Goal: Transaction & Acquisition: Purchase product/service

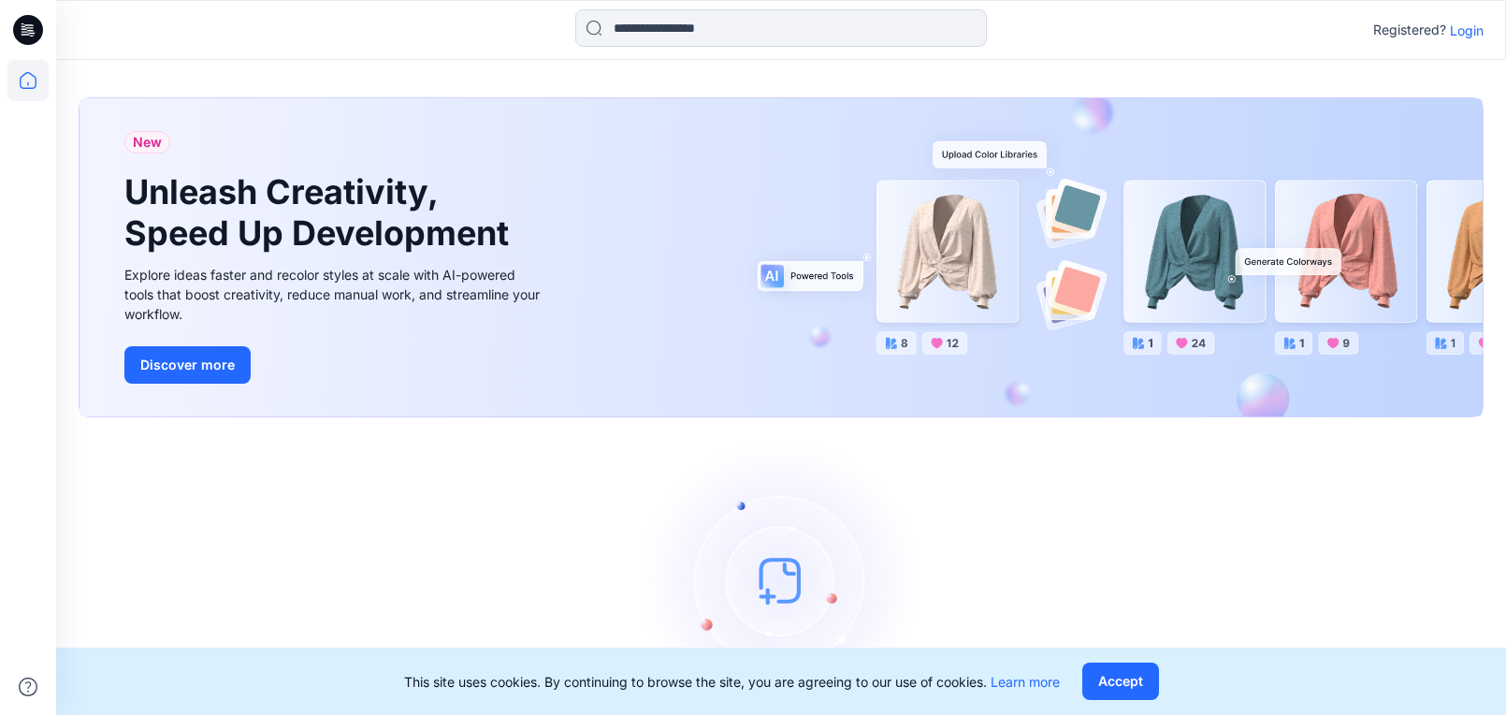
click at [1464, 32] on p "Login" at bounding box center [1467, 31] width 34 height 20
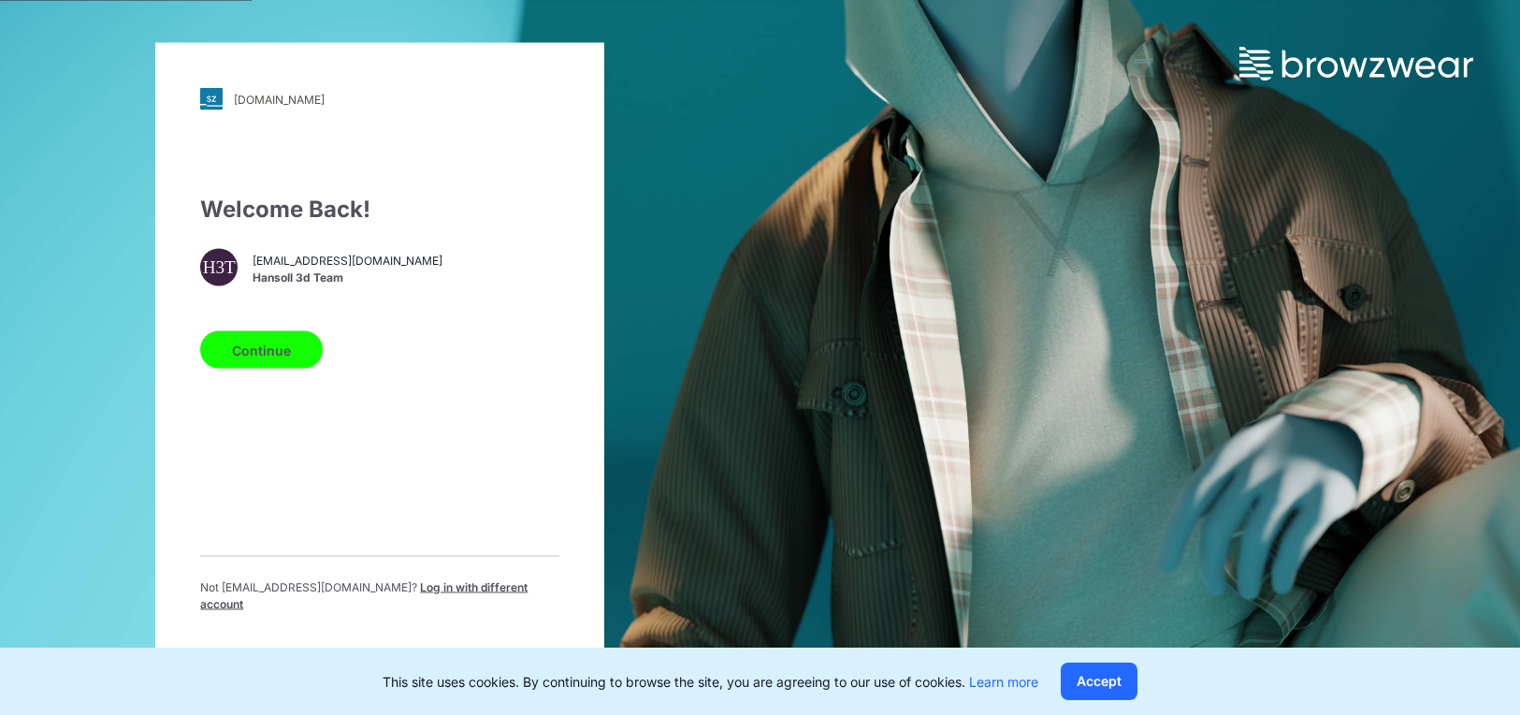
click at [221, 358] on button "Continue" at bounding box center [261, 349] width 123 height 37
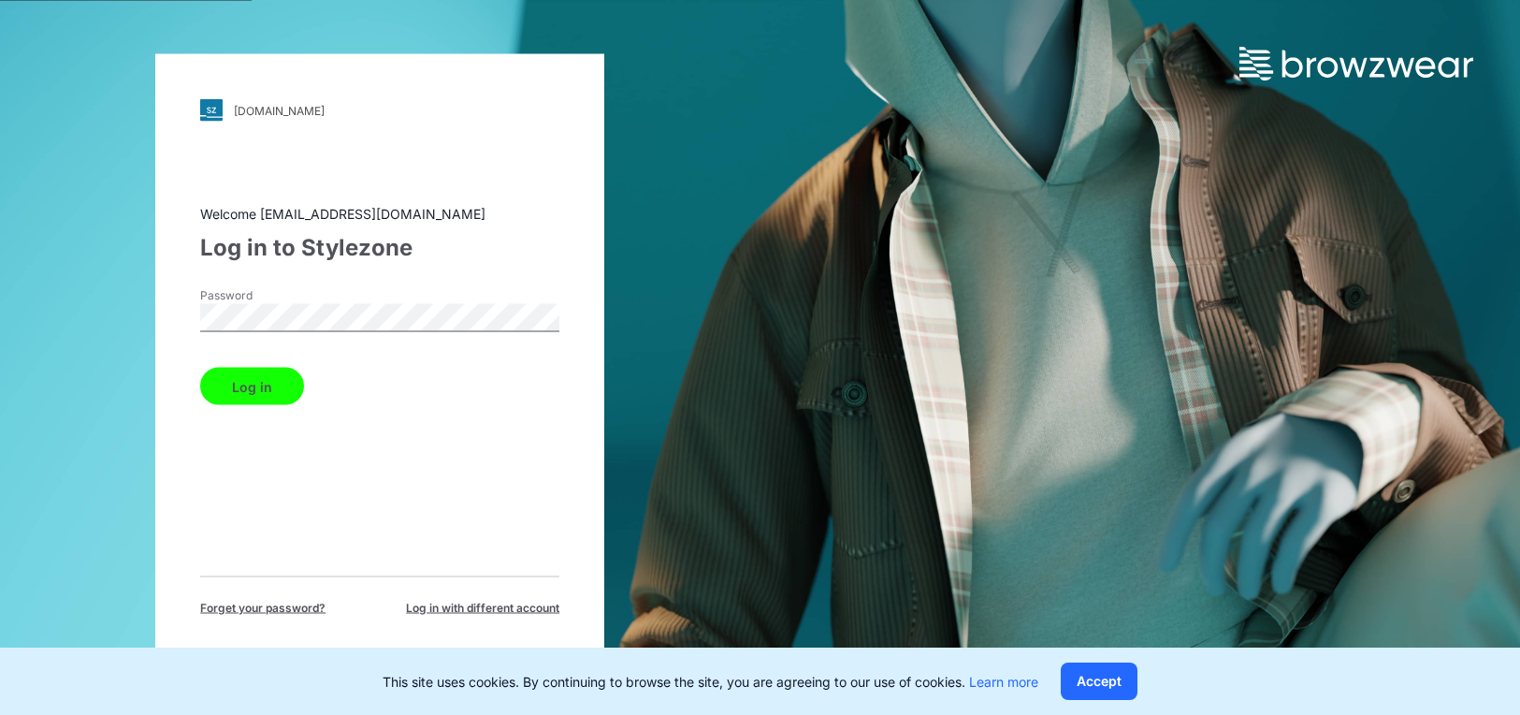
click at [255, 386] on button "Log in" at bounding box center [252, 386] width 104 height 37
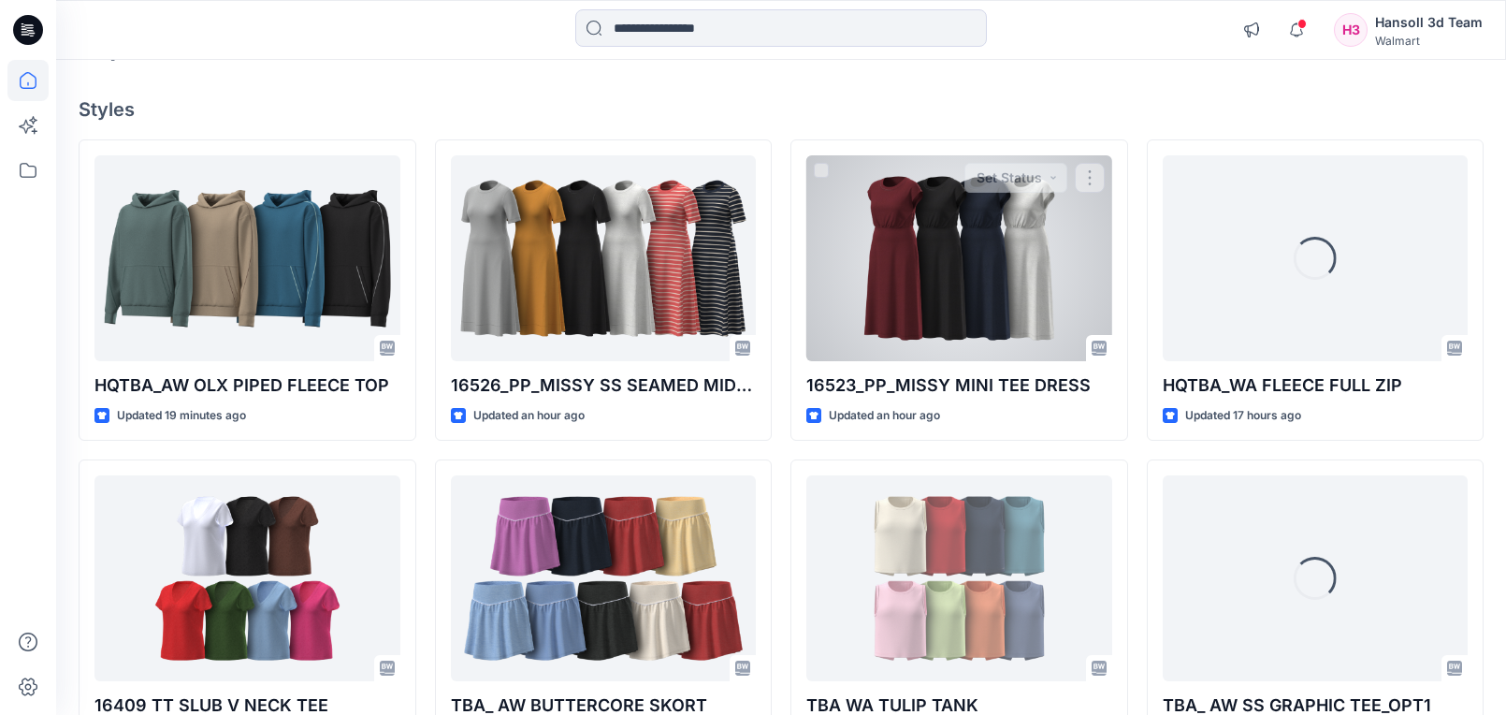
scroll to position [187, 0]
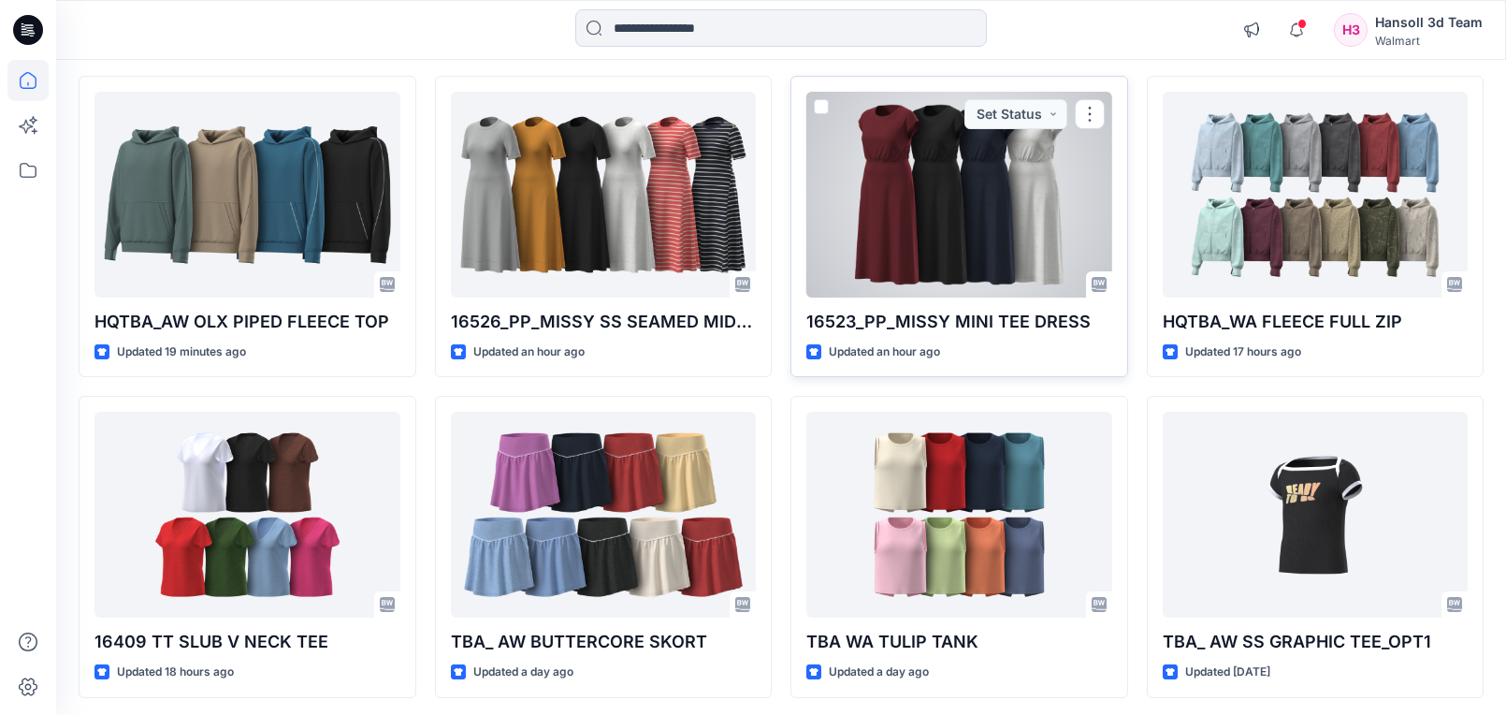
click at [937, 214] on div at bounding box center [959, 195] width 306 height 206
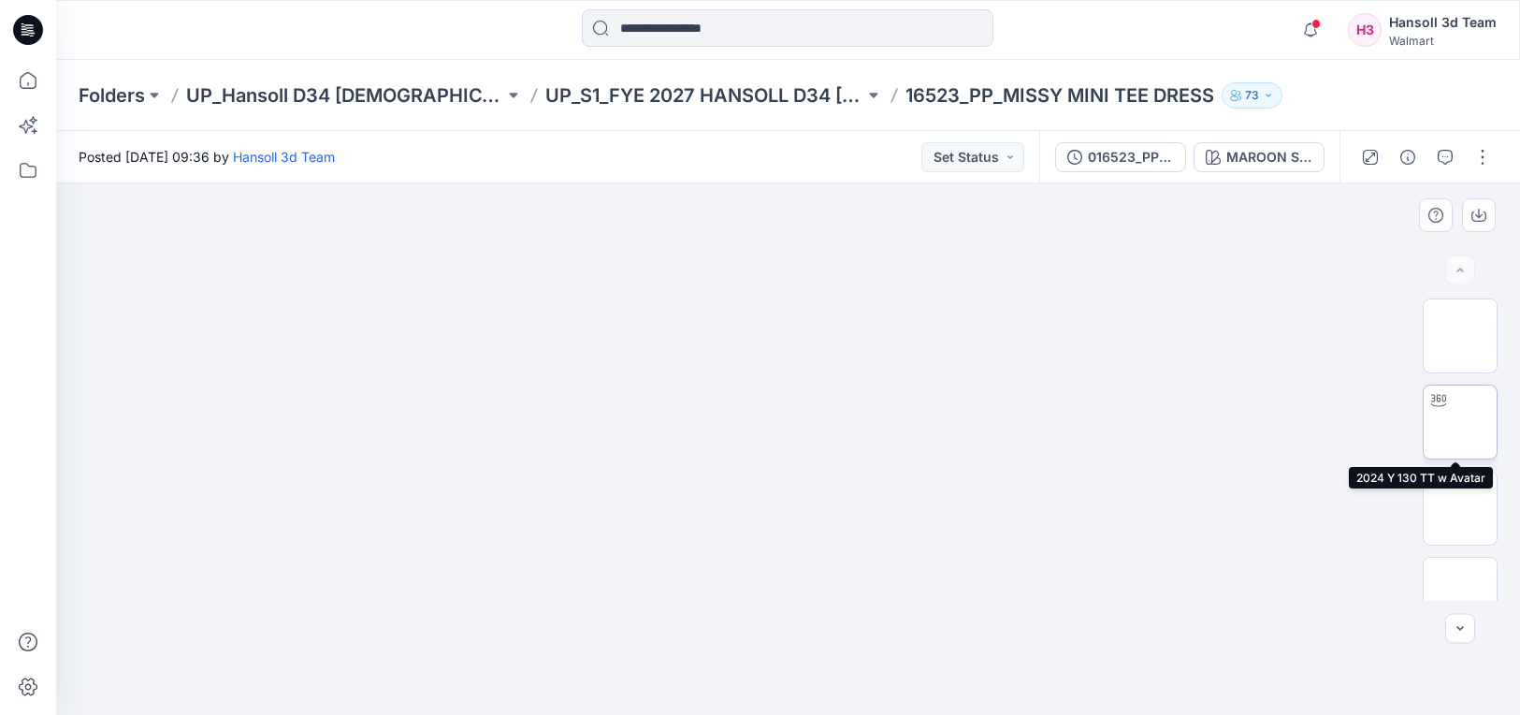
click at [1460, 422] on img at bounding box center [1460, 422] width 0 height 0
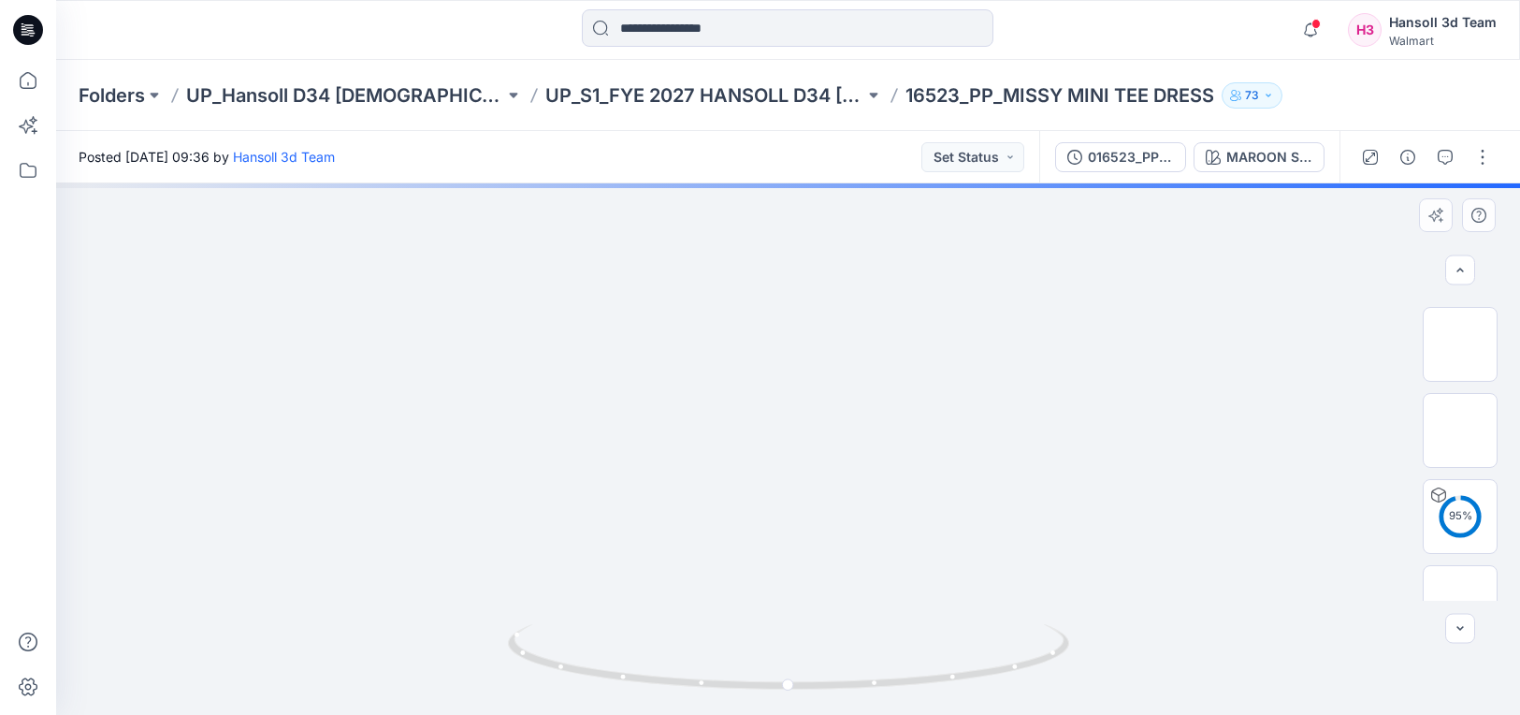
scroll to position [203, 0]
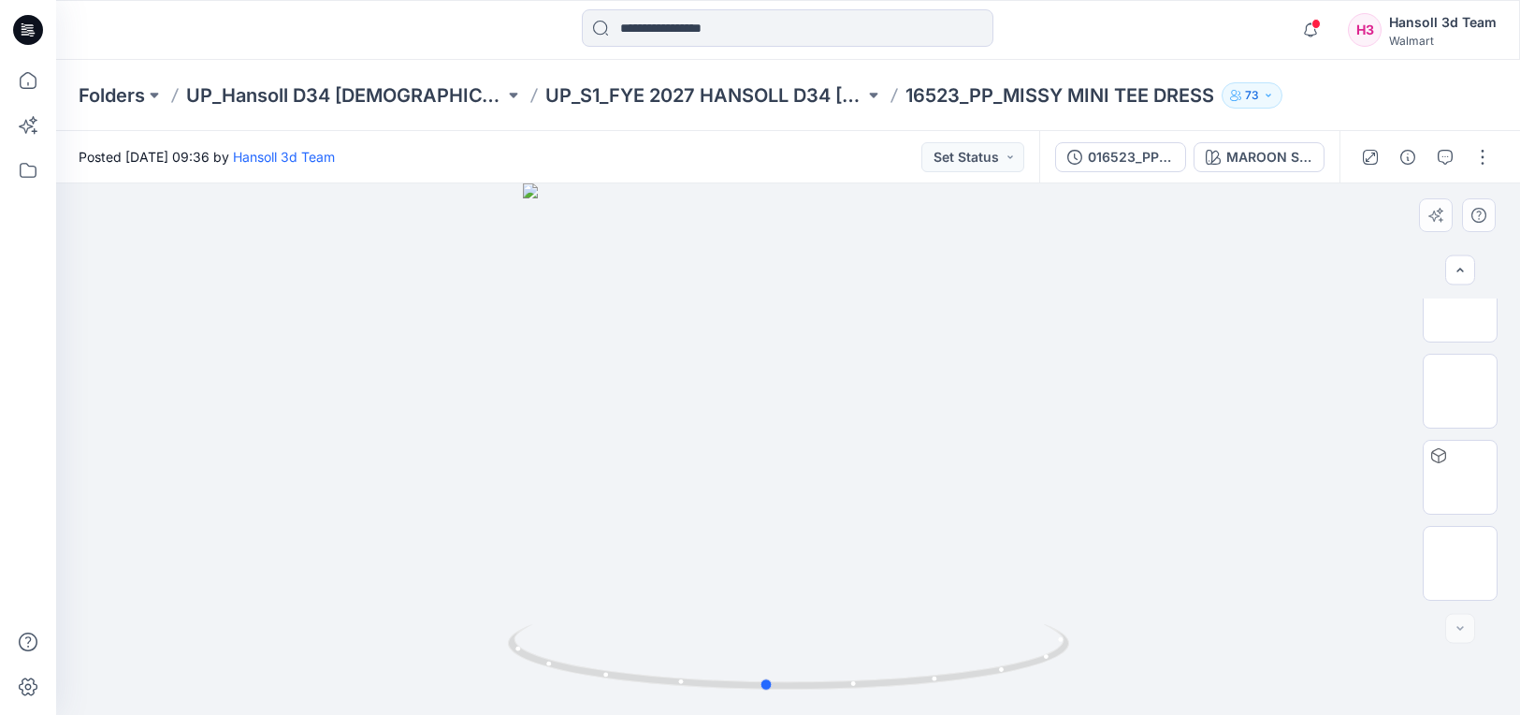
drag, startPoint x: 797, startPoint y: 696, endPoint x: 1336, endPoint y: 354, distance: 638.5
click at [1336, 354] on div at bounding box center [788, 448] width 1464 height 531
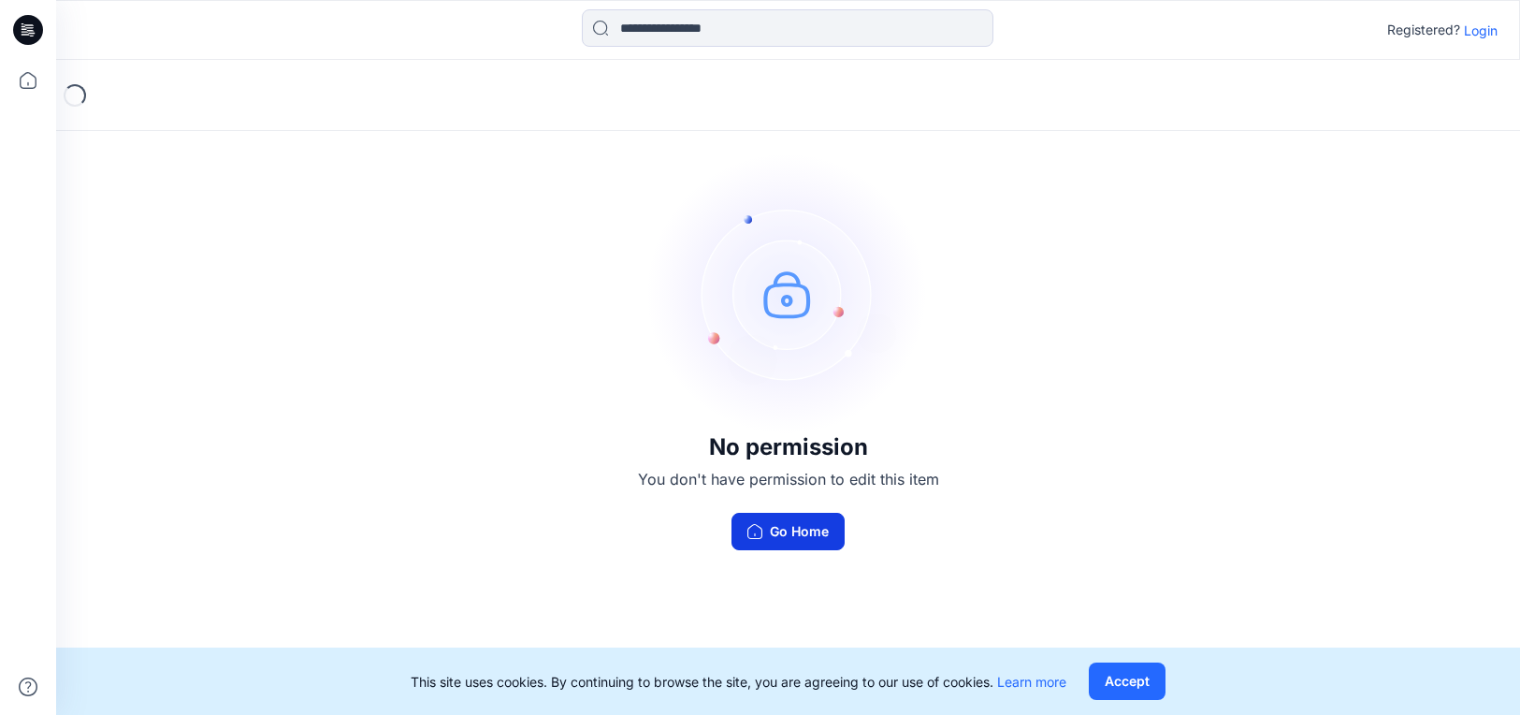
click at [798, 530] on button "Go Home" at bounding box center [788, 531] width 113 height 37
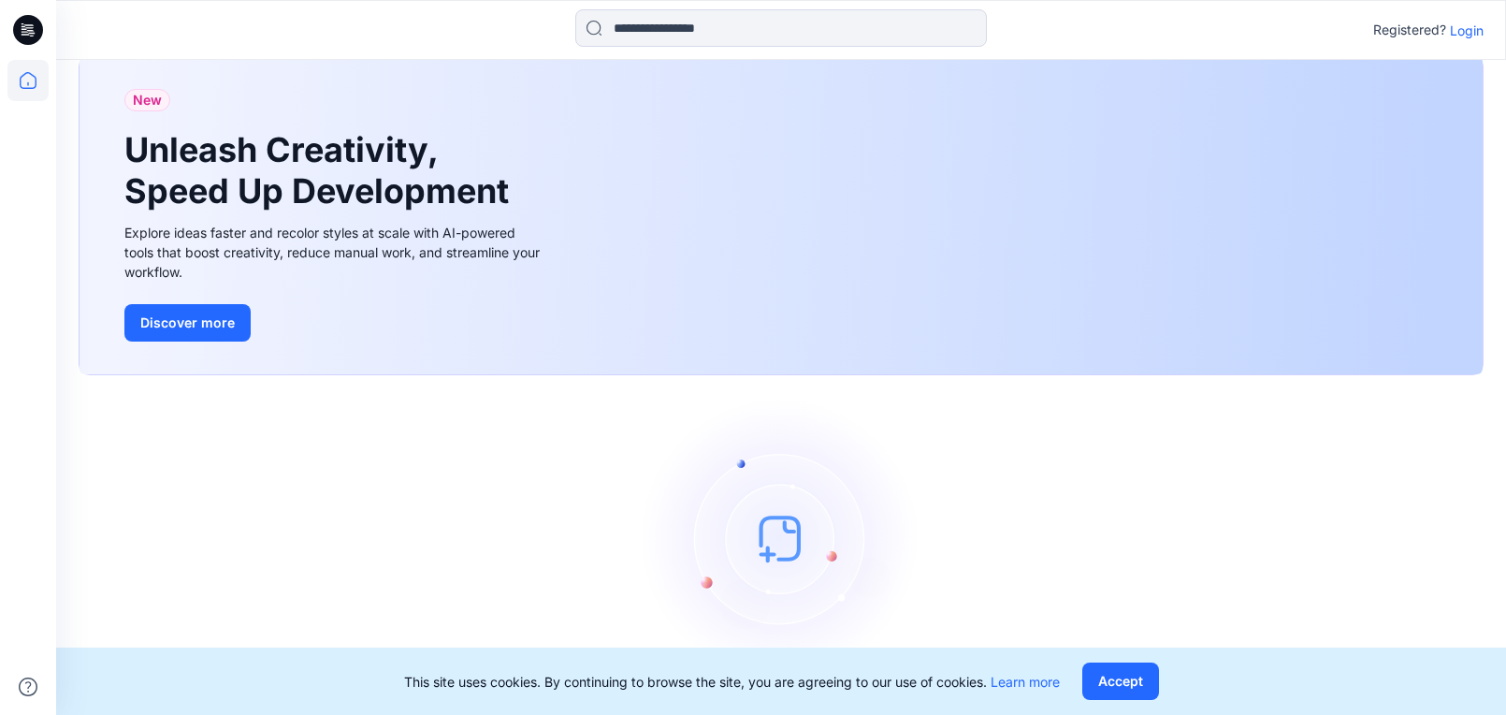
scroll to position [84, 0]
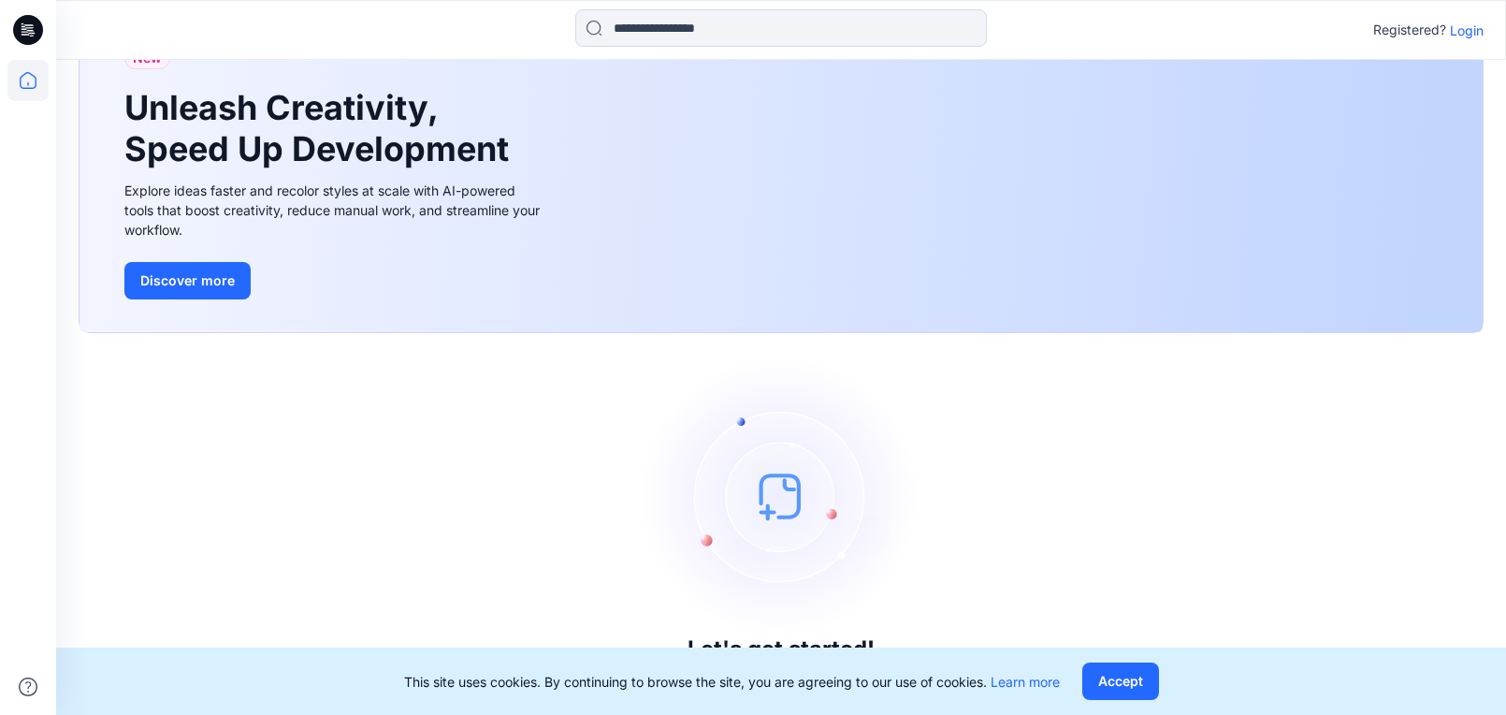
click at [1463, 28] on p "Login" at bounding box center [1467, 31] width 34 height 20
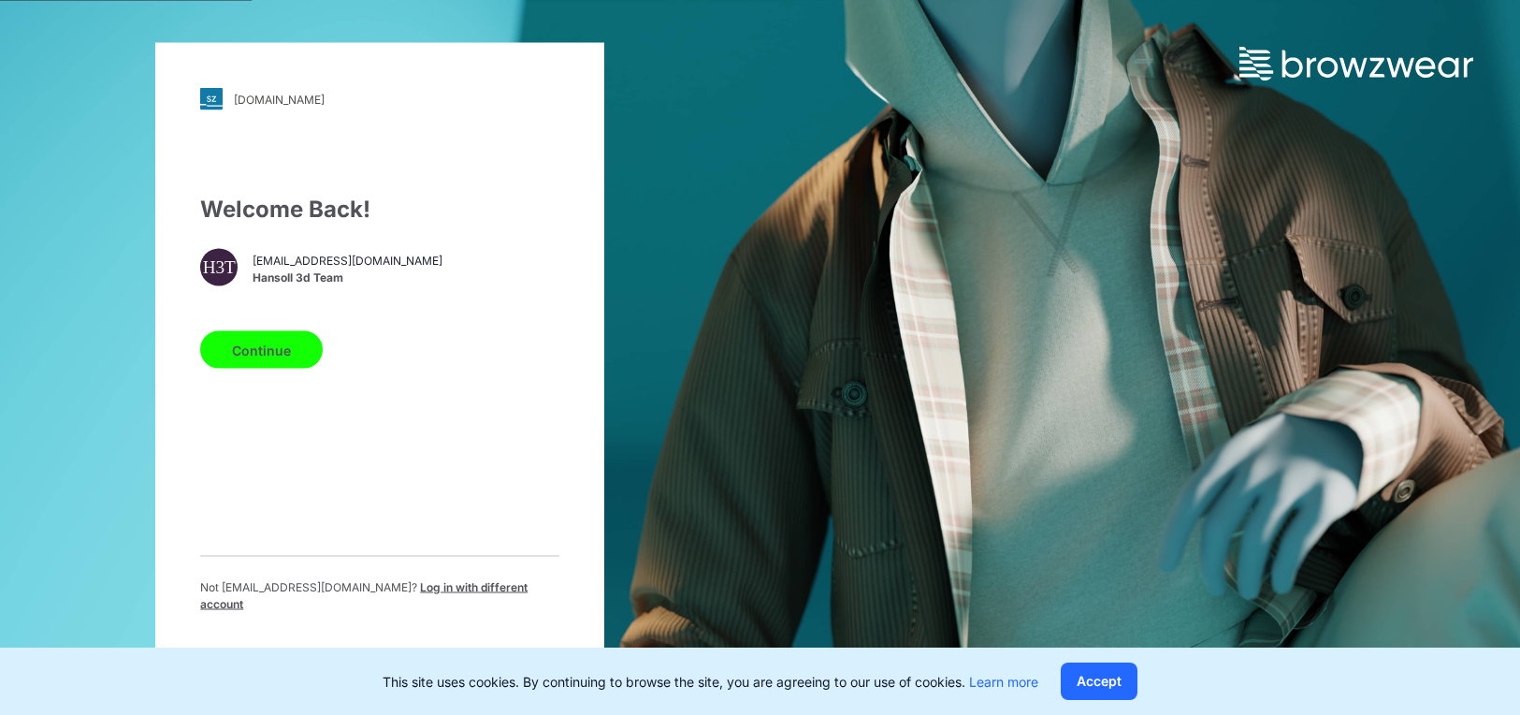
click at [261, 359] on button "Continue" at bounding box center [261, 349] width 123 height 37
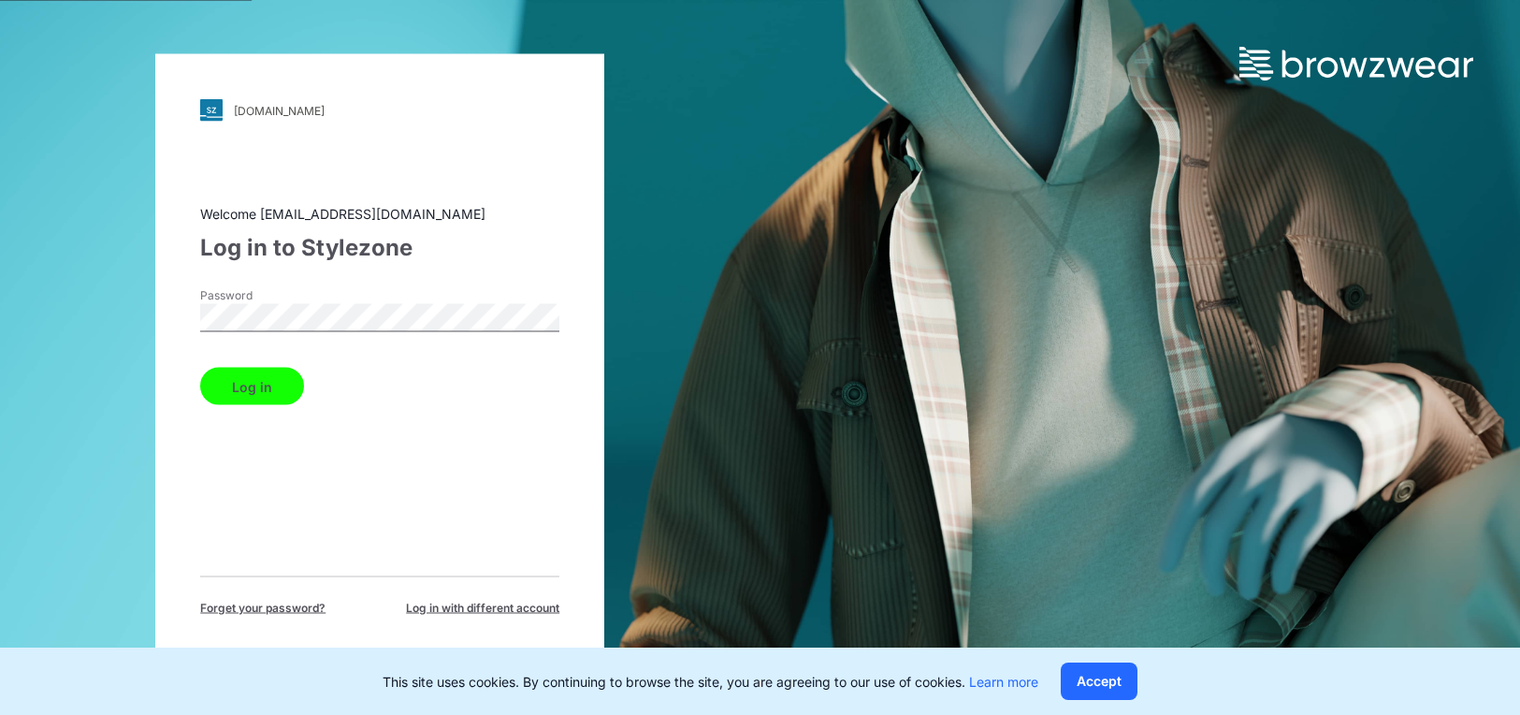
click at [252, 385] on button "Log in" at bounding box center [252, 386] width 104 height 37
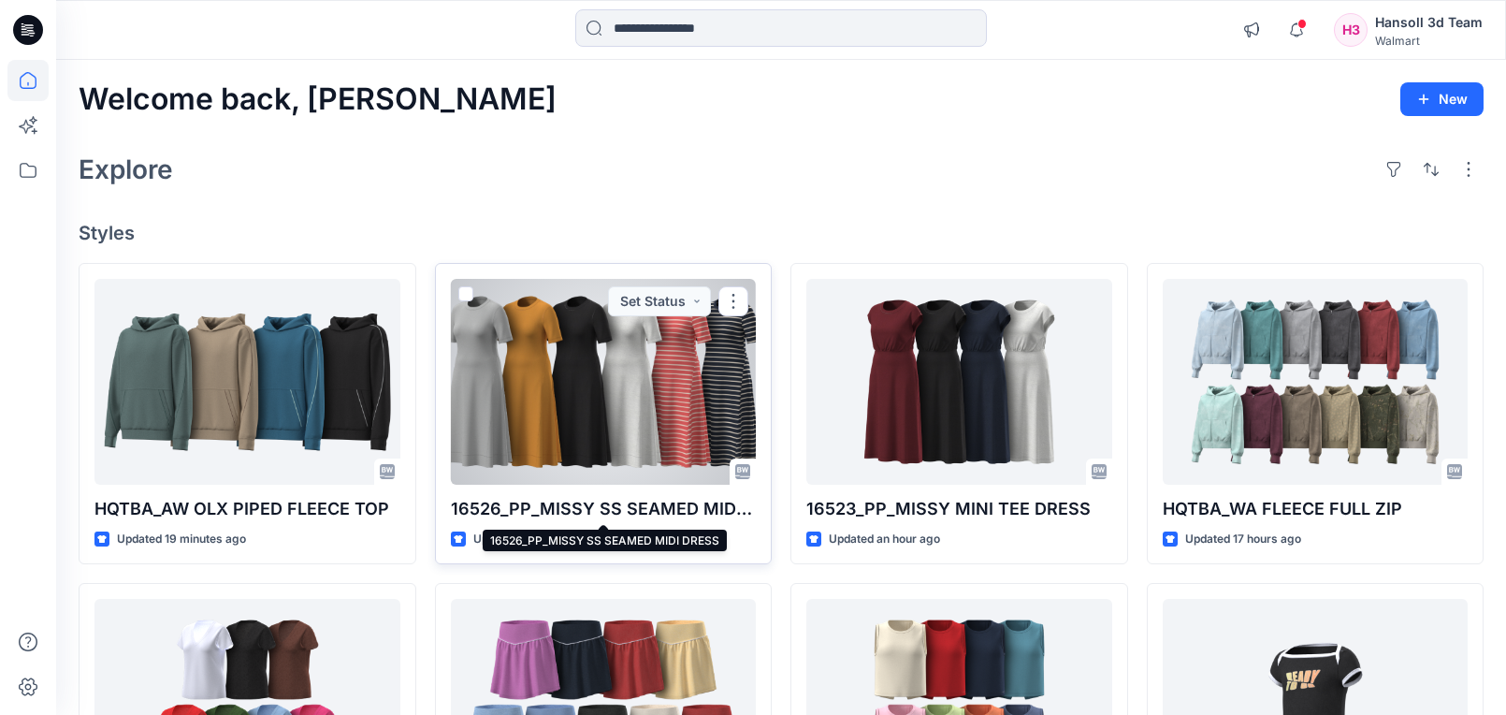
click at [602, 509] on p "16526_PP_MISSY SS SEAMED MIDI DRESS" at bounding box center [604, 509] width 306 height 26
click at [597, 503] on p "16526_PP_MISSY SS SEAMED MIDI DRESS" at bounding box center [604, 509] width 306 height 26
click at [651, 393] on div at bounding box center [604, 382] width 306 height 206
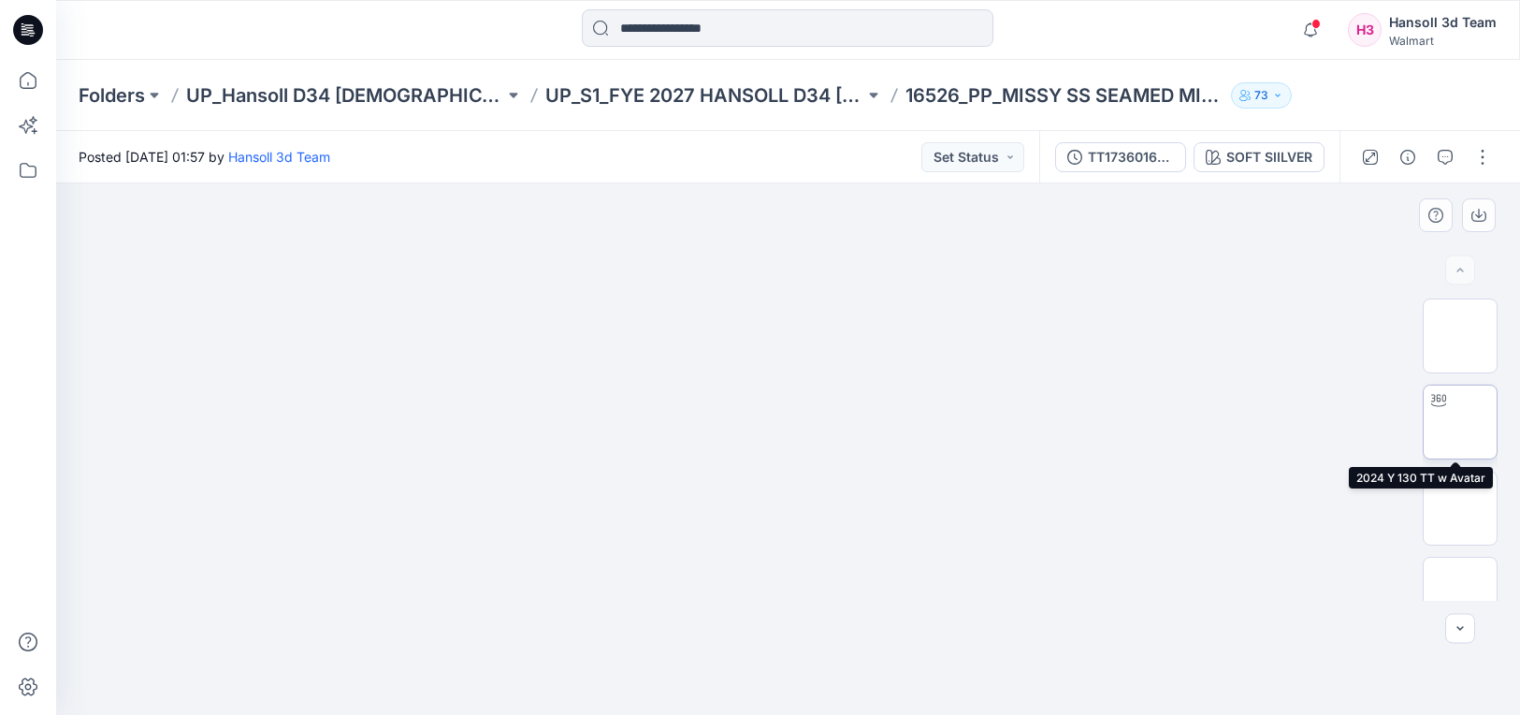
click at [1460, 422] on img at bounding box center [1460, 422] width 0 height 0
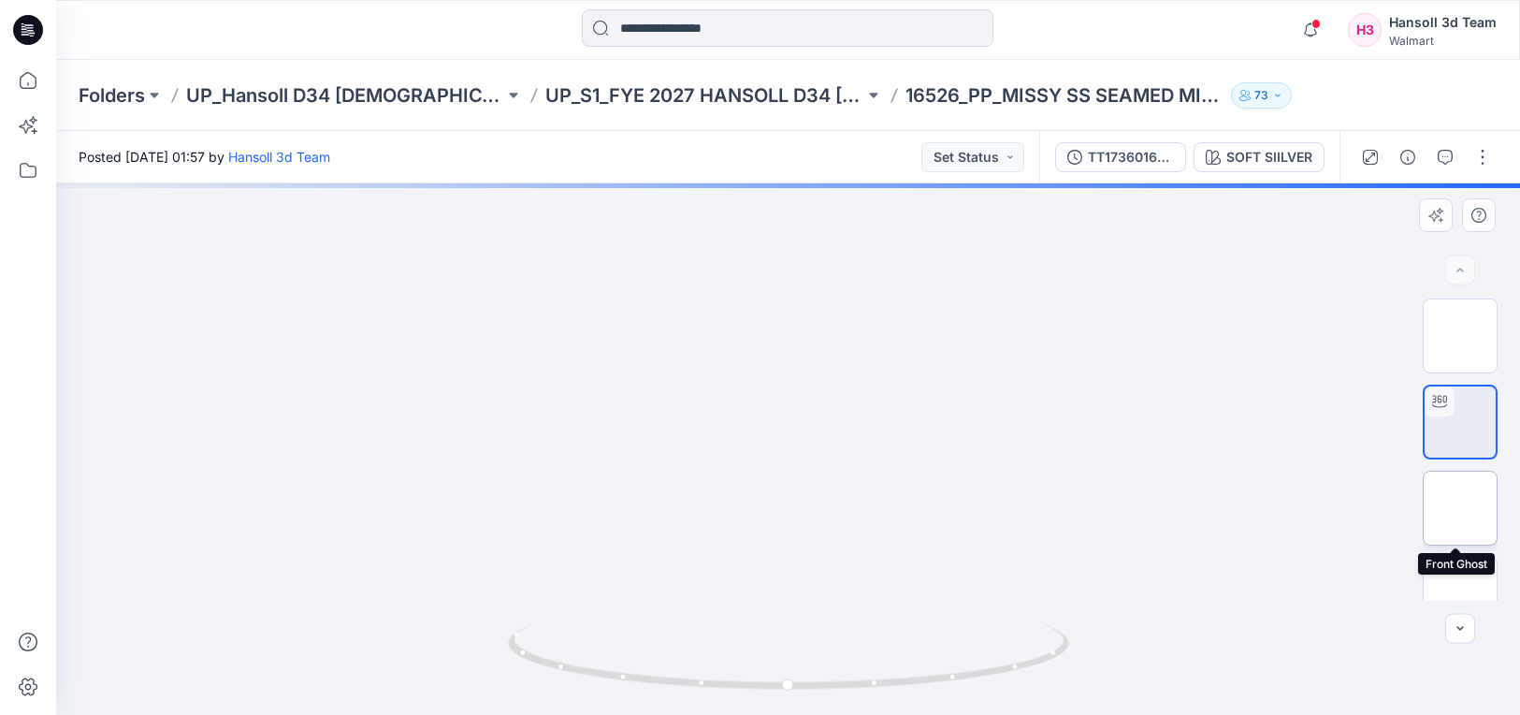
click at [1460, 508] on img at bounding box center [1460, 508] width 0 height 0
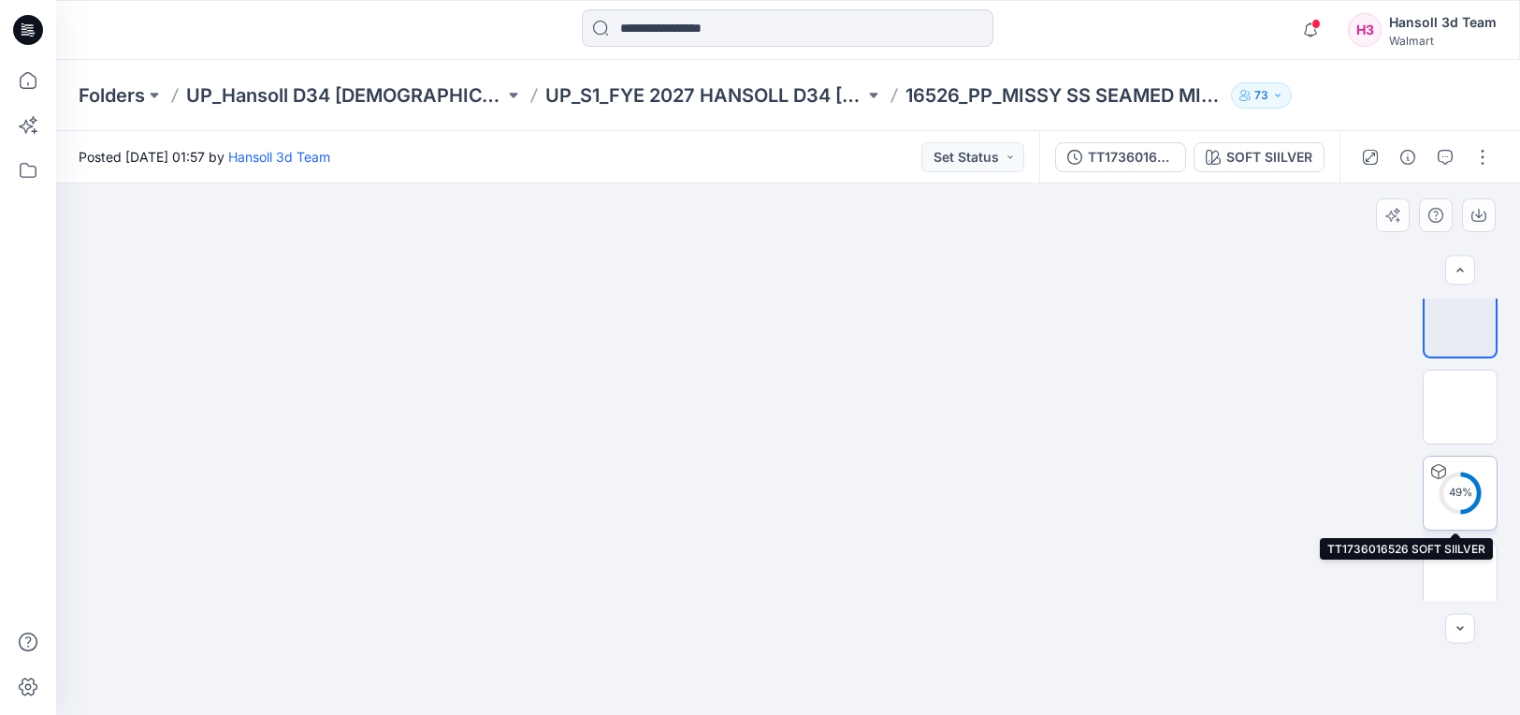
scroll to position [203, 0]
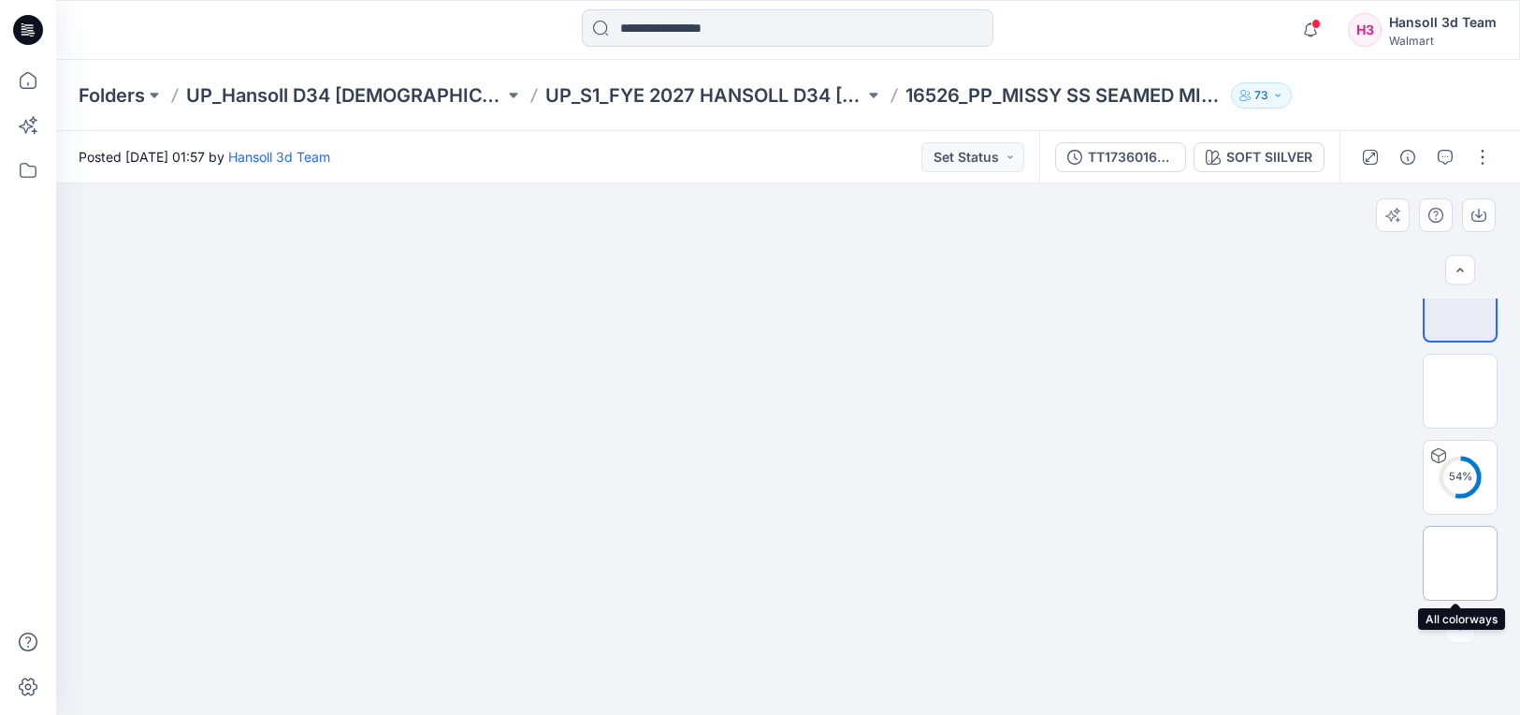
click at [1460, 563] on img at bounding box center [1460, 563] width 0 height 0
